Goal: Book appointment/travel/reservation

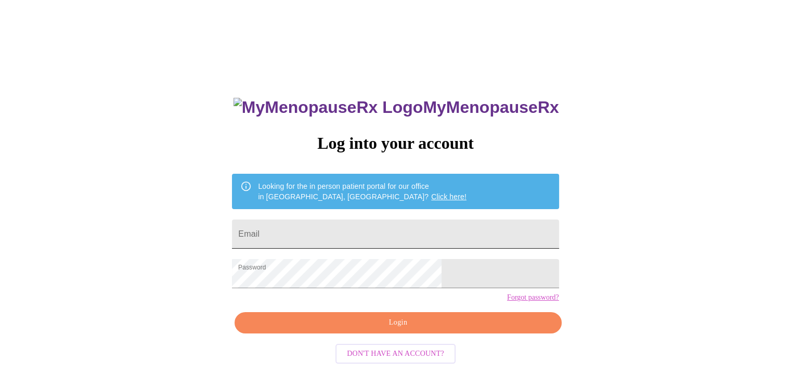
click at [365, 225] on input "Email" at bounding box center [395, 234] width 327 height 29
type input "[EMAIL_ADDRESS][DOMAIN_NAME]"
click at [403, 329] on span "Login" at bounding box center [398, 322] width 303 height 13
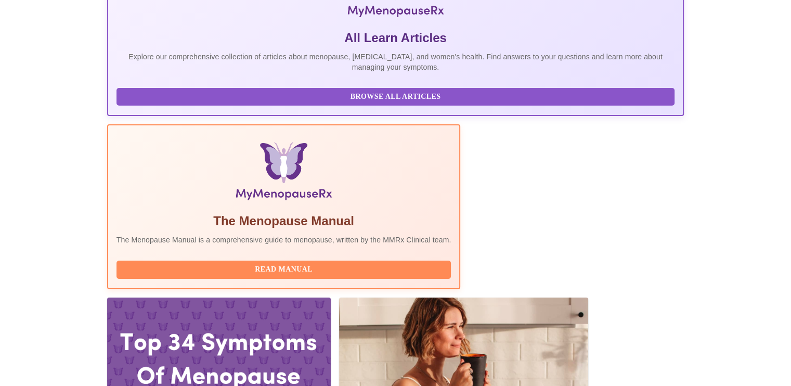
scroll to position [312, 0]
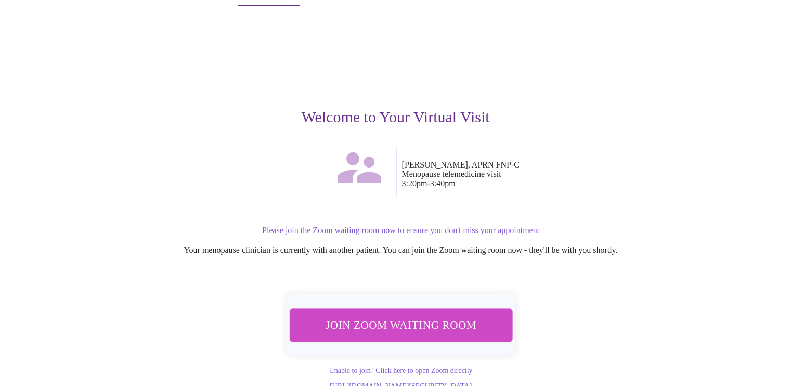
scroll to position [48, 0]
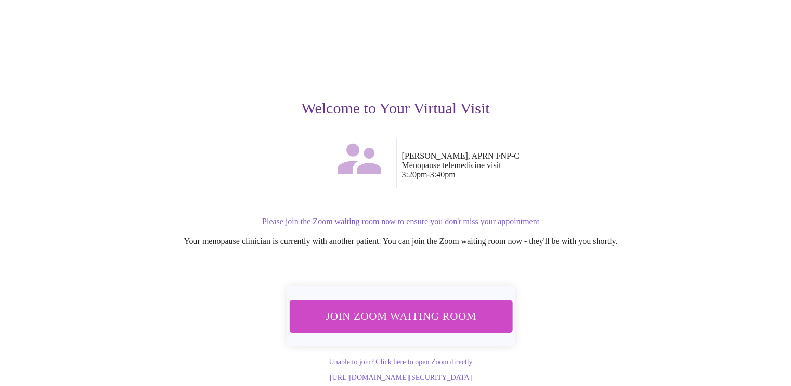
click at [395, 306] on span "Join Zoom Waiting Room" at bounding box center [401, 315] width 196 height 19
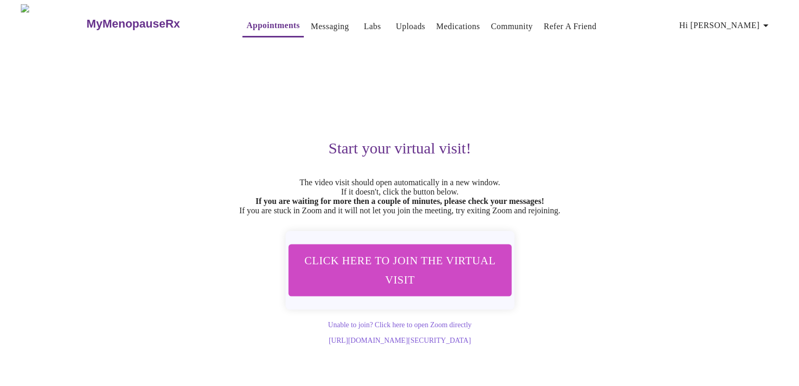
scroll to position [0, 0]
